Goal: Answer question/provide support

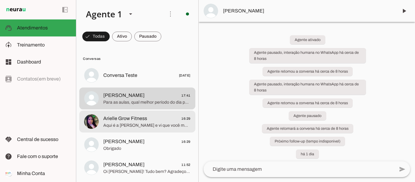
click at [149, 122] on span "Arielle Grow Fitness 16:29" at bounding box center [146, 119] width 87 height 8
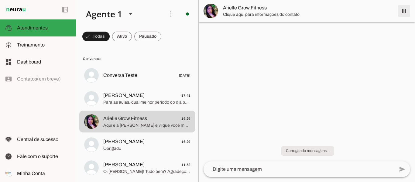
drag, startPoint x: 404, startPoint y: 11, endPoint x: 289, endPoint y: 59, distance: 124.7
click at [404, 11] on span at bounding box center [404, 11] width 15 height 15
